Goal: Information Seeking & Learning: Learn about a topic

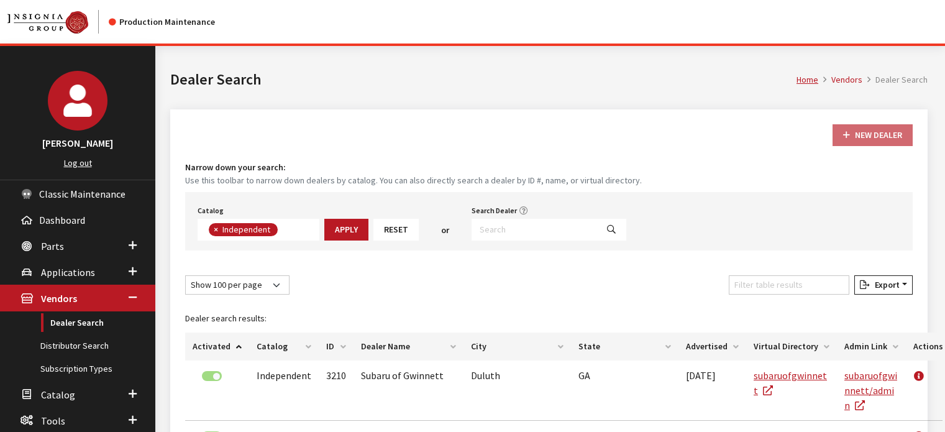
select select "100"
click at [62, 242] on link "Parts" at bounding box center [77, 245] width 155 height 26
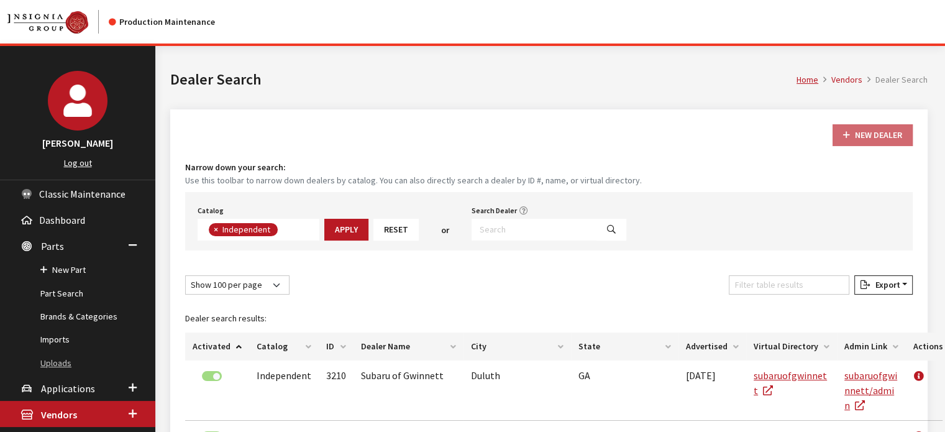
click at [70, 368] on link "Uploads" at bounding box center [77, 363] width 155 height 23
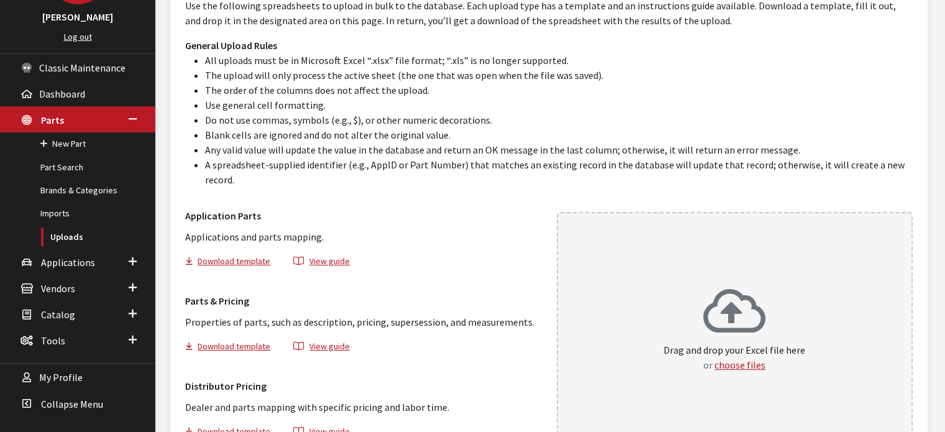
scroll to position [203, 0]
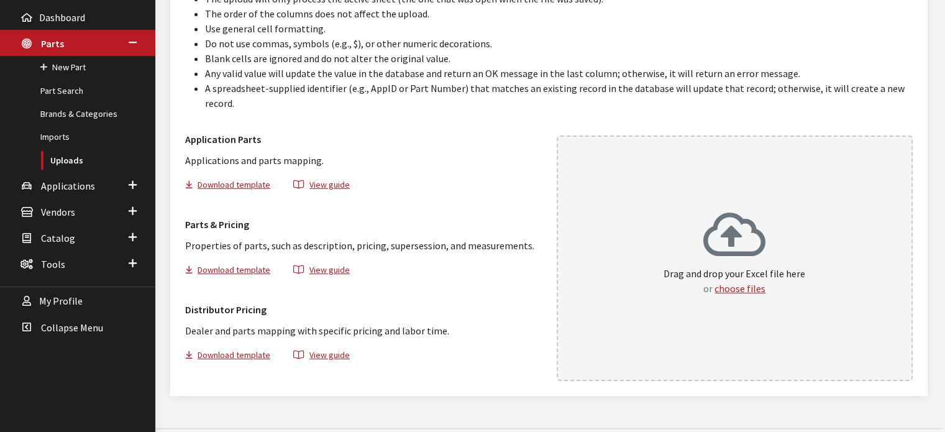
click at [740, 266] on p "Drag and drop your Excel file here or choose files" at bounding box center [734, 281] width 142 height 30
click at [68, 189] on span "Applications" at bounding box center [68, 186] width 54 height 12
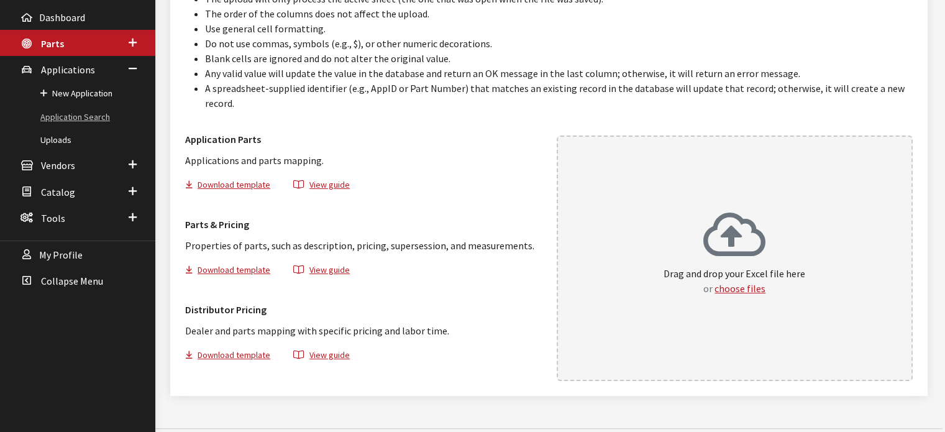
click at [66, 111] on link "Application Search" at bounding box center [77, 117] width 155 height 23
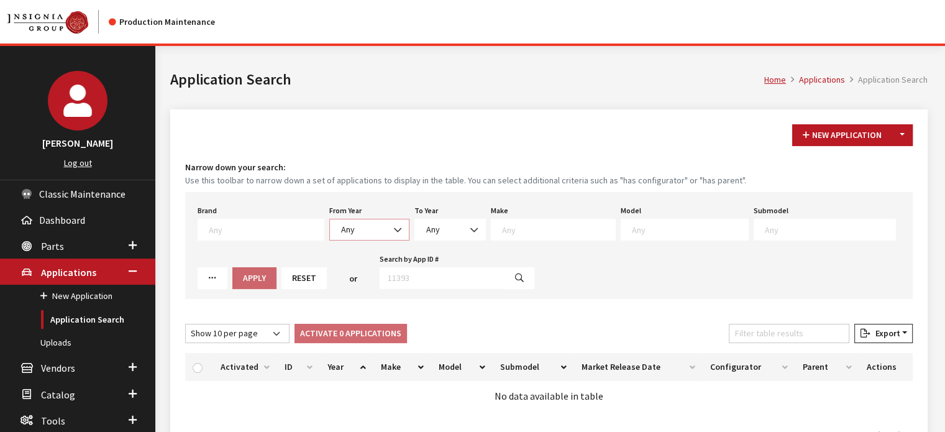
click at [355, 224] on span "Any" at bounding box center [369, 229] width 64 height 13
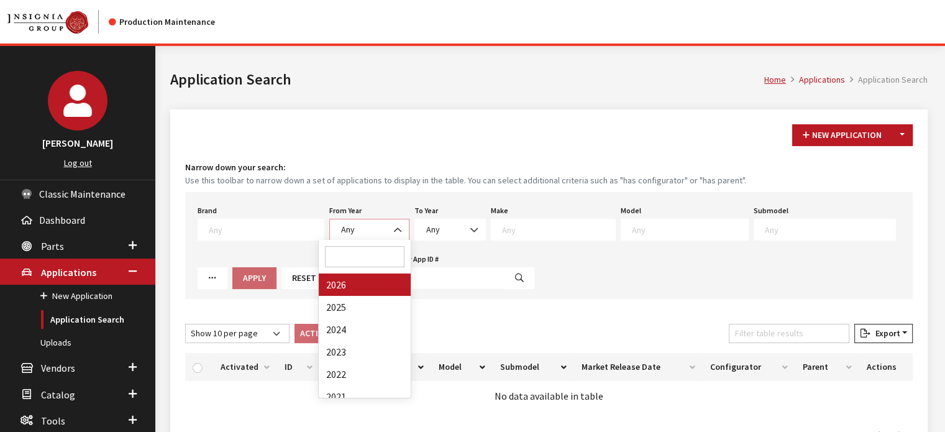
select select "2026"
select select
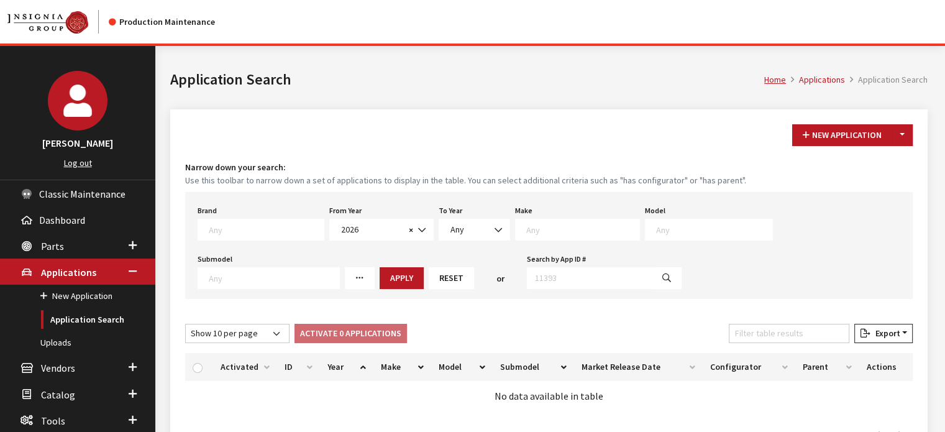
click at [532, 229] on textarea "Search" at bounding box center [582, 229] width 113 height 11
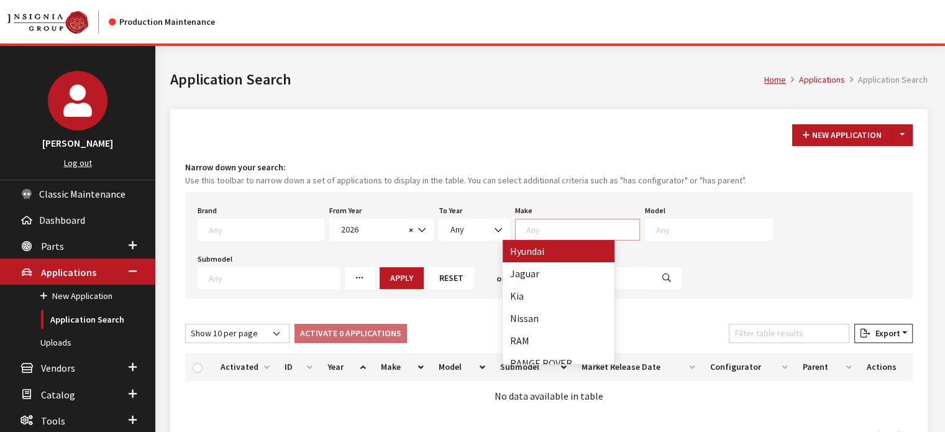
scroll to position [301, 0]
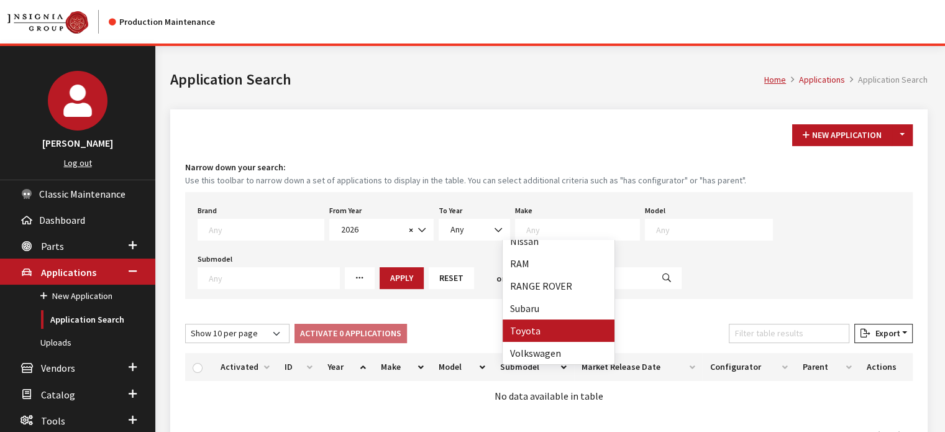
select select "20"
select select
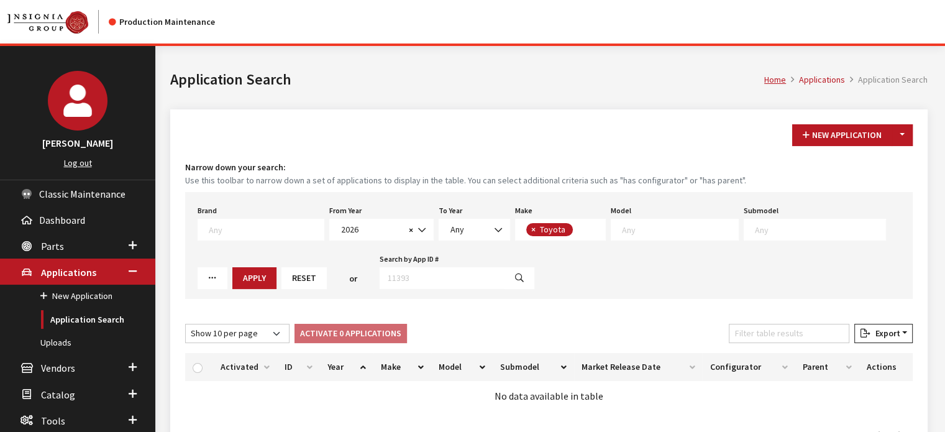
scroll to position [184, 0]
click at [633, 230] on textarea "Search" at bounding box center [680, 229] width 116 height 11
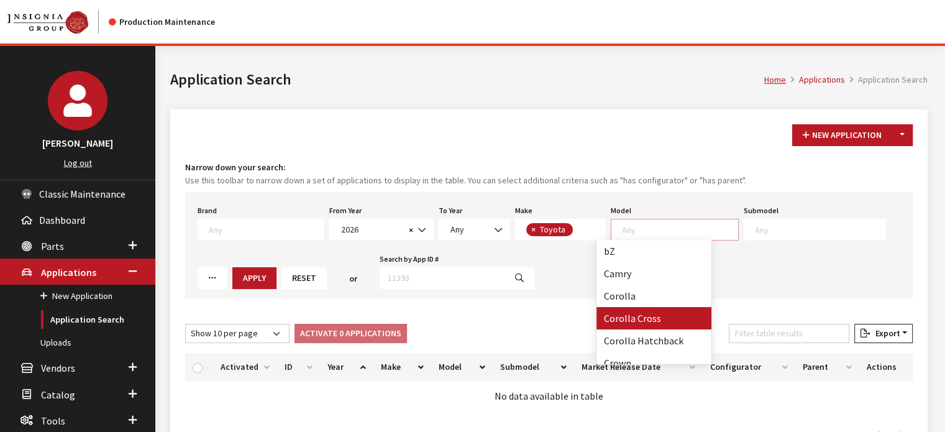
scroll to position [144, 0]
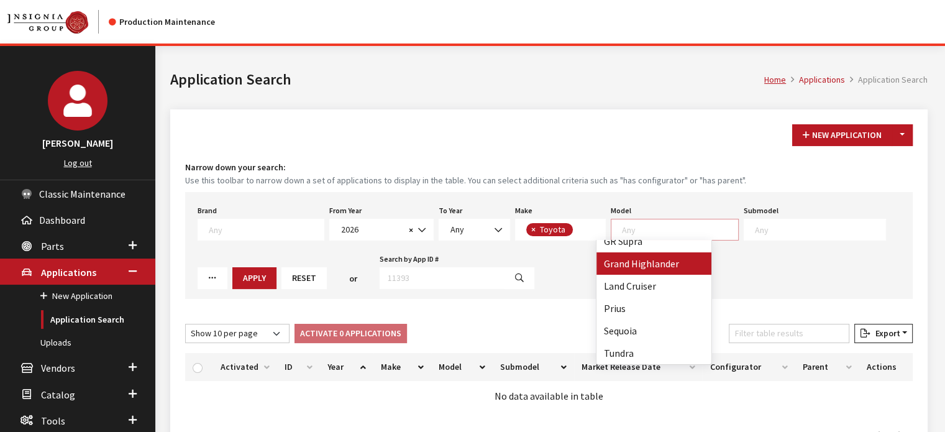
select select "1339"
select select
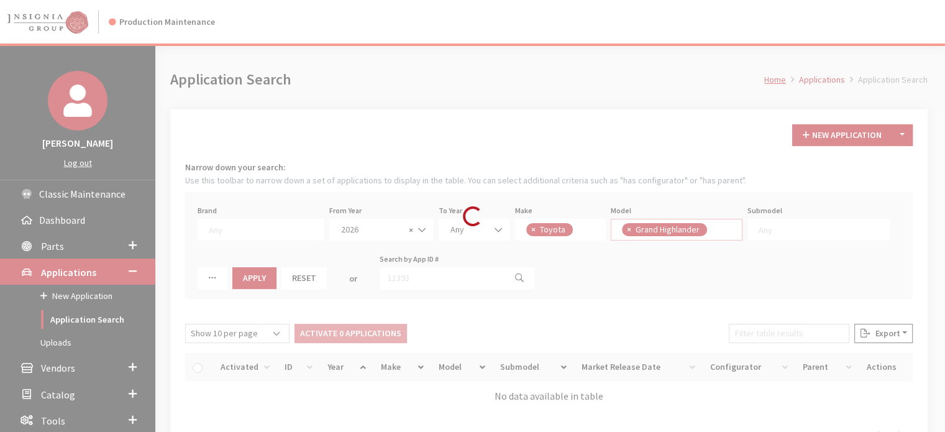
scroll to position [92, 0]
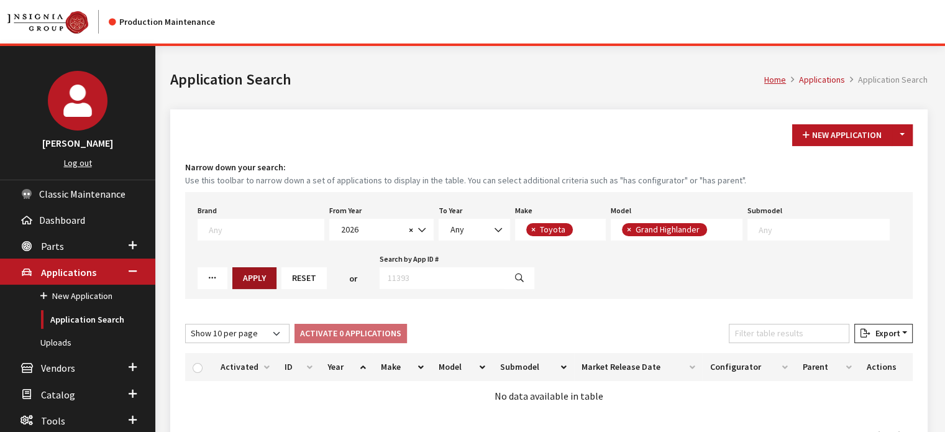
click at [232, 267] on button "Apply" at bounding box center [254, 278] width 44 height 22
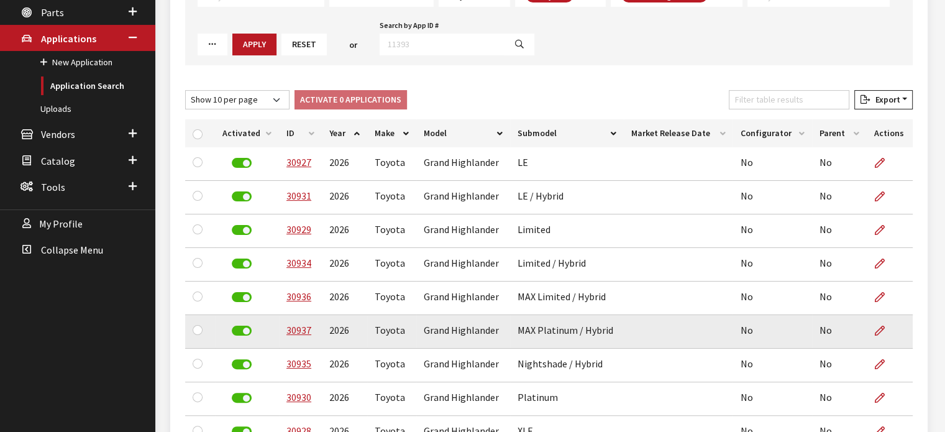
scroll to position [140, 0]
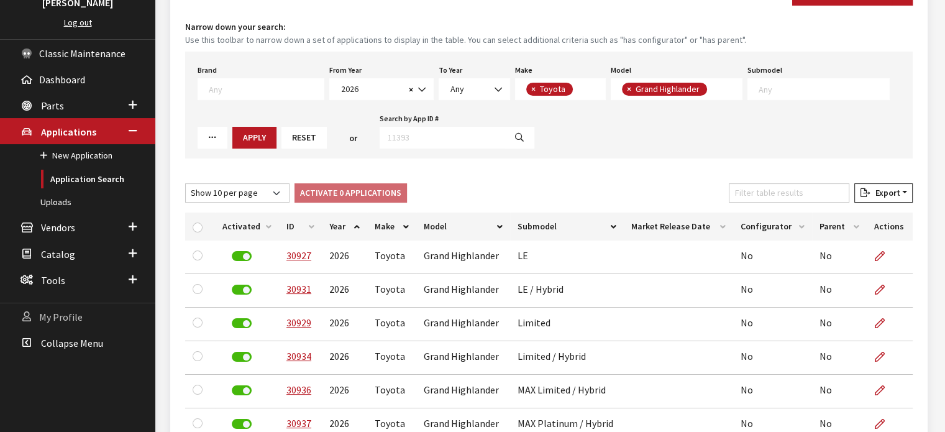
drag, startPoint x: 131, startPoint y: 328, endPoint x: 125, endPoint y: 319, distance: 10.7
click at [125, 319] on link "My Profile" at bounding box center [77, 316] width 155 height 26
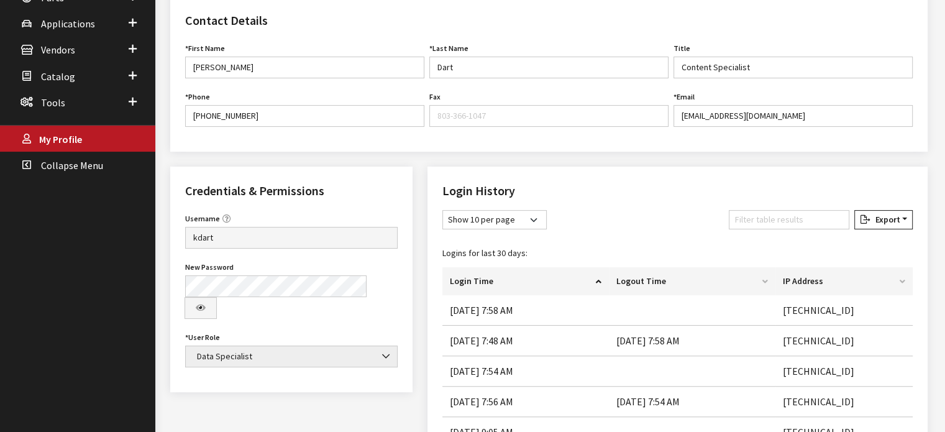
scroll to position [311, 0]
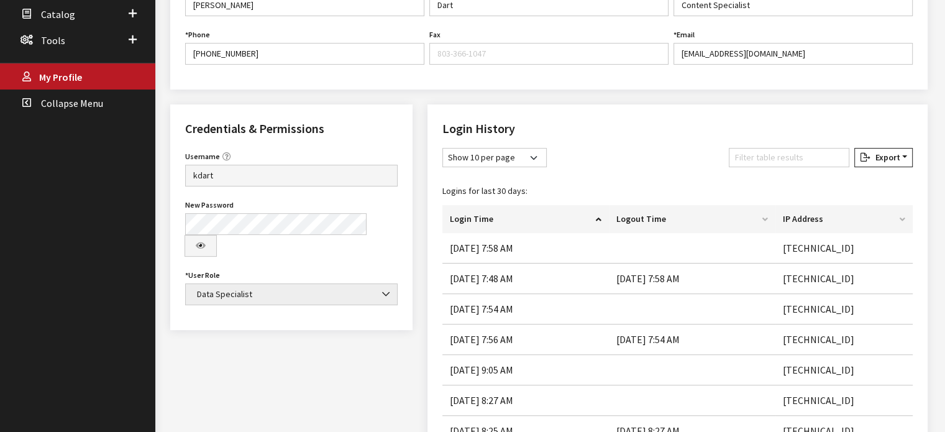
drag, startPoint x: 0, startPoint y: 0, endPoint x: 125, endPoint y: 319, distance: 342.8
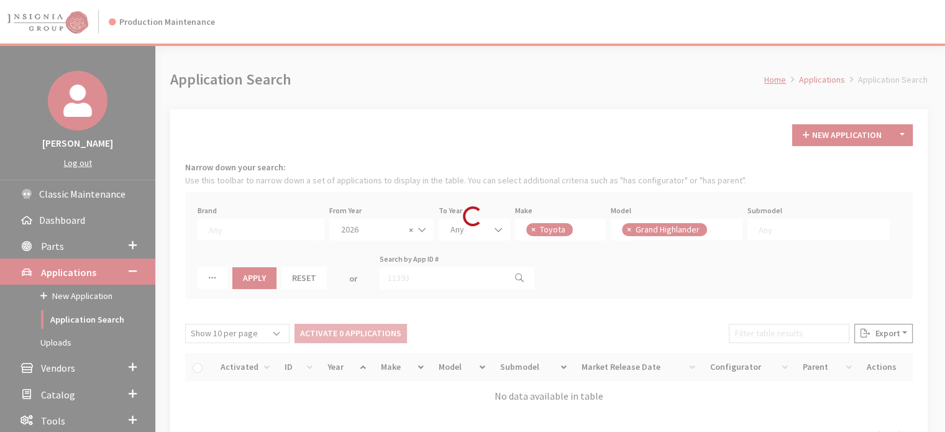
scroll to position [54, 0]
